Goal: Find specific fact: Locate a discrete piece of known information

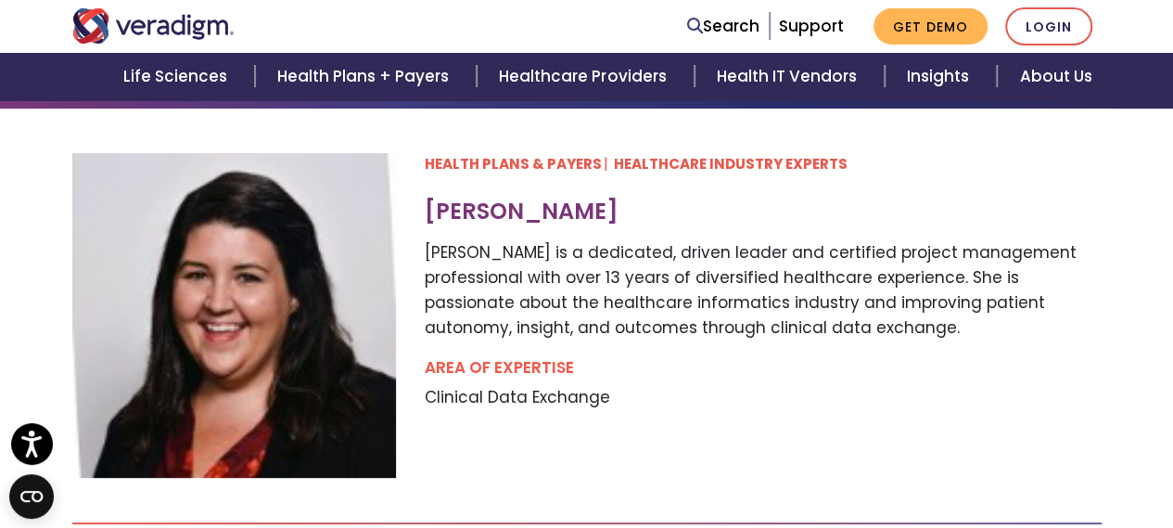
scroll to position [179, 0]
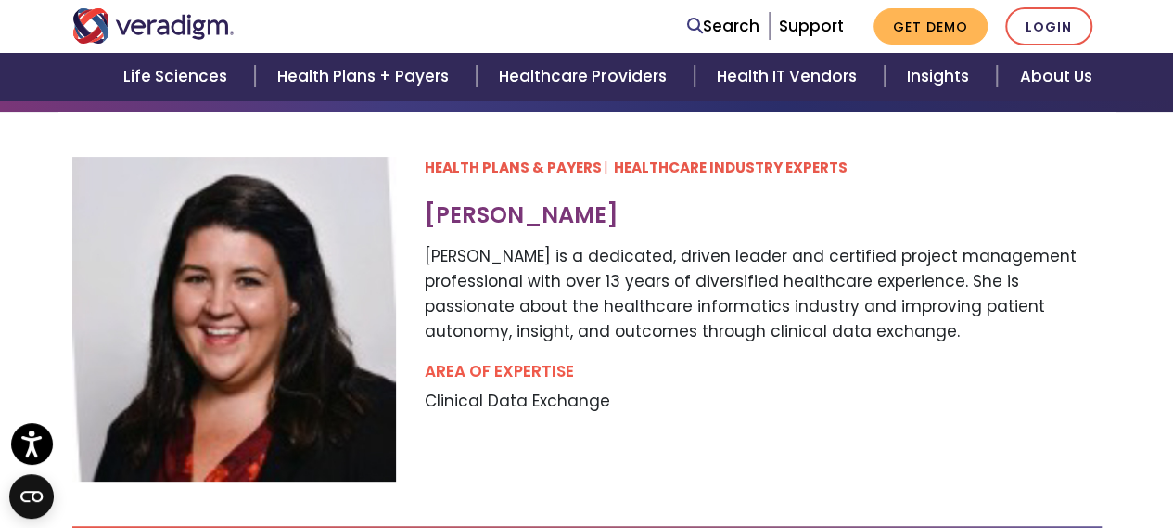
drag, startPoint x: 648, startPoint y: 222, endPoint x: 428, endPoint y: 216, distance: 219.8
click at [428, 216] on h3 "Megan Zakrewsky" at bounding box center [762, 215] width 677 height 27
copy h3 "Megan Zakrewsky"
